Goal: Task Accomplishment & Management: Manage account settings

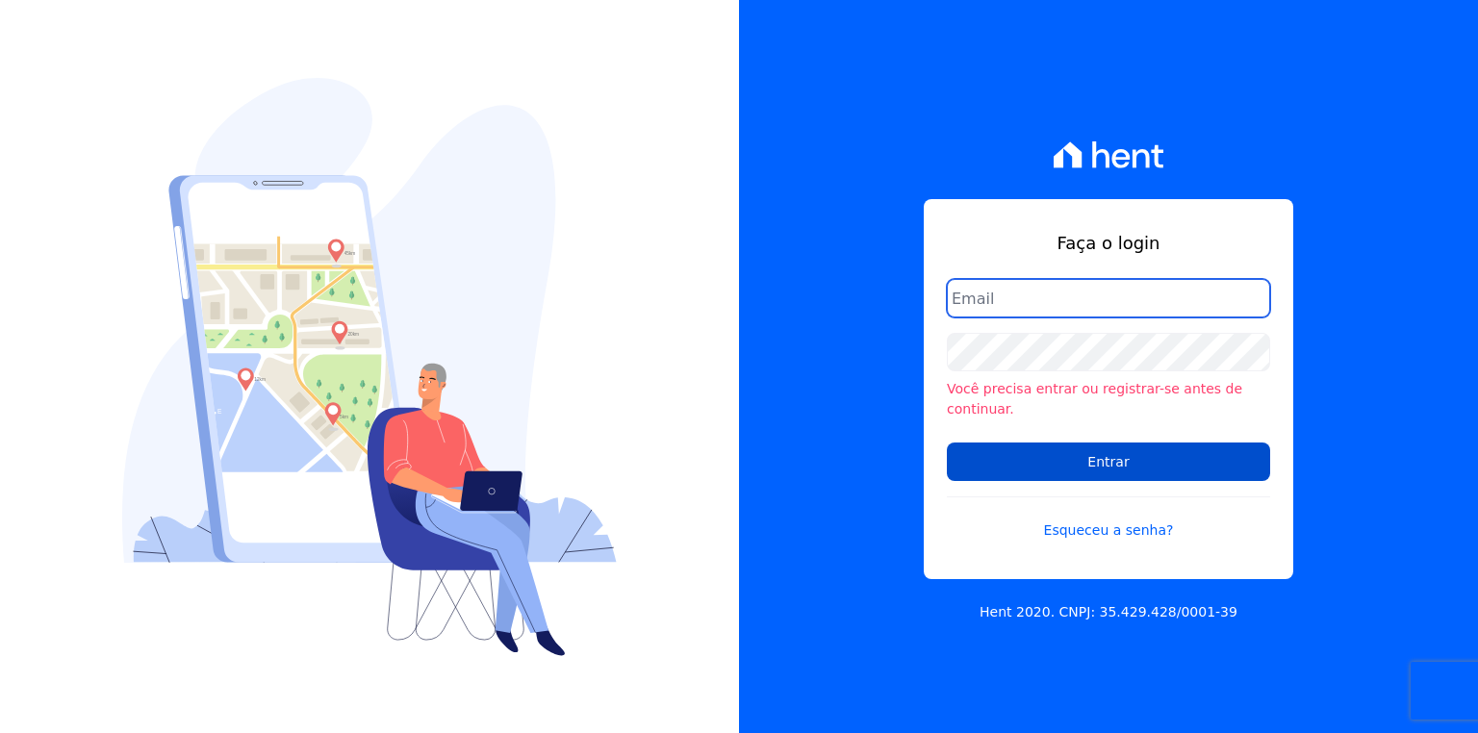
type input "[EMAIL_ADDRESS][PERSON_NAME][DOMAIN_NAME]"
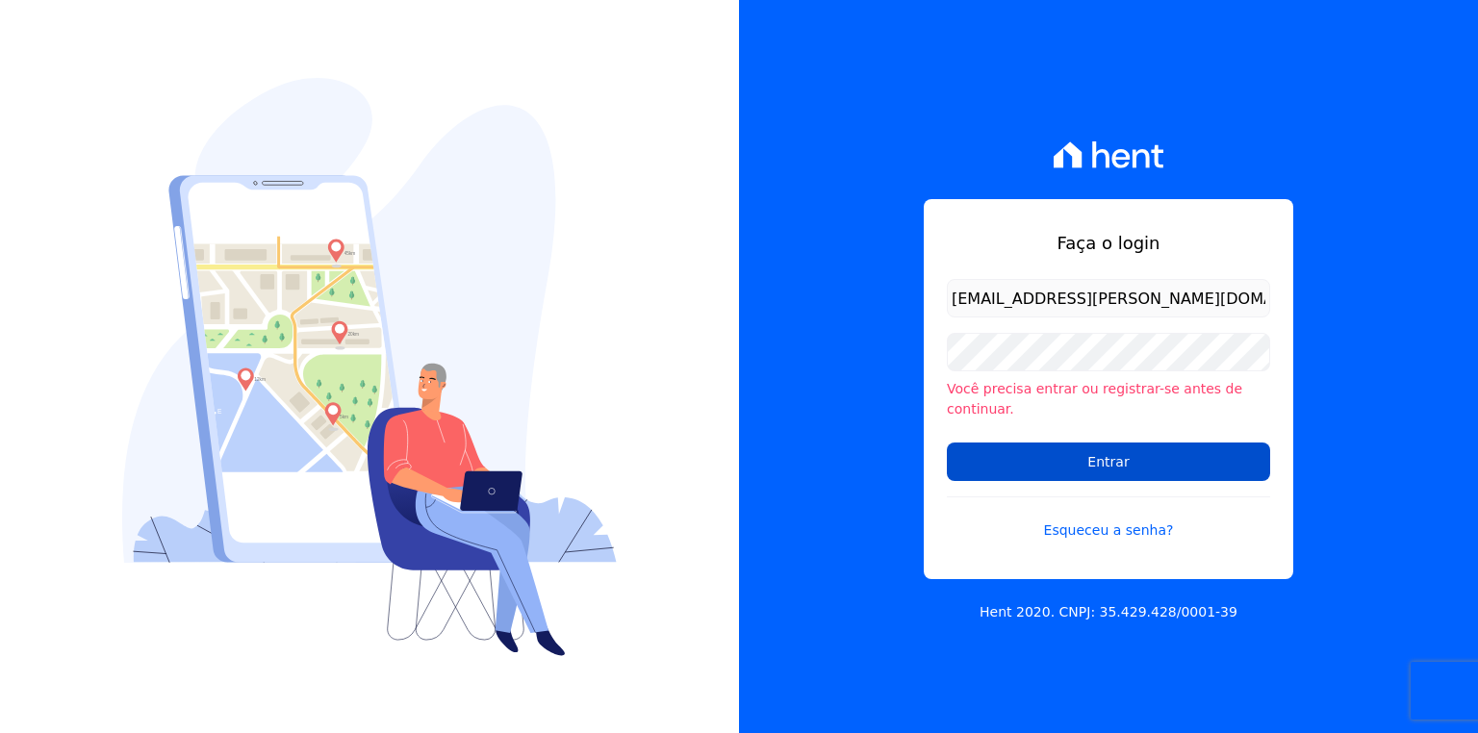
click at [1024, 460] on input "Entrar" at bounding box center [1108, 462] width 323 height 38
